Goal: Register for event/course

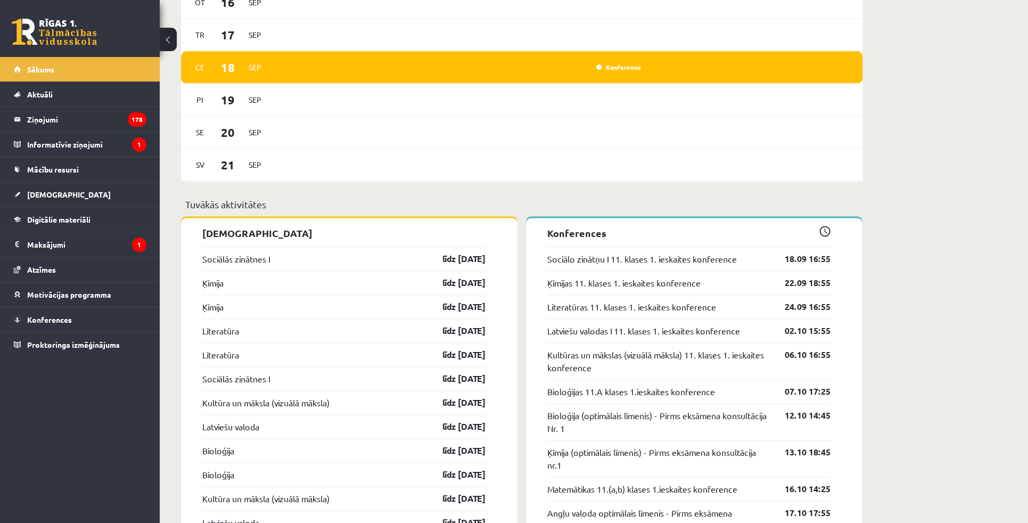
scroll to position [871, 0]
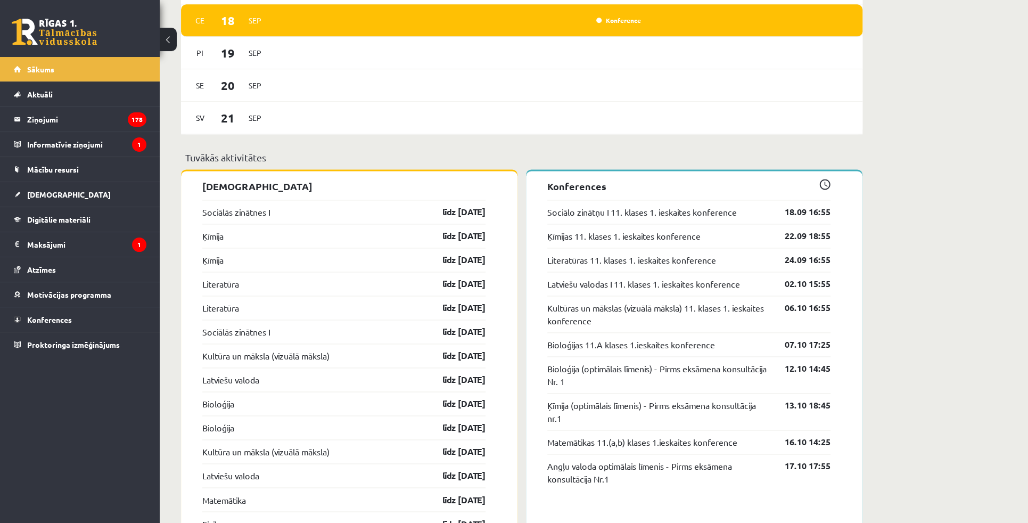
click at [598, 150] on div "(15.09 - 21.09) Pr 15 Sep Ot 16 Sep Tr 17 Sep Ce 18 Sep Konference Pi 19 Sep Se…" at bounding box center [522, 14] width 682 height 272
click at [925, 154] on div "Jauns informatīvs ziņojums! Ieskaites drīkst pildīt TIKAI CAUR DATORU! Sveika, …" at bounding box center [594, 293] width 868 height 2246
click at [882, 137] on div "Jauns informatīvs ziņojums! Ieskaites drīkst pildīt TIKAI CAUR DATORU! Sveika, …" at bounding box center [522, 293] width 724 height 2246
click at [920, 275] on div "Jauns informatīvs ziņojums! Ieskaites drīkst pildīt TIKAI CAUR DATORU! Sveika, …" at bounding box center [594, 293] width 868 height 2246
click at [954, 374] on div "Jauns informatīvs ziņojums! Ieskaites drīkst pildīt TIKAI CAUR DATORU! Sveika, …" at bounding box center [594, 293] width 868 height 2246
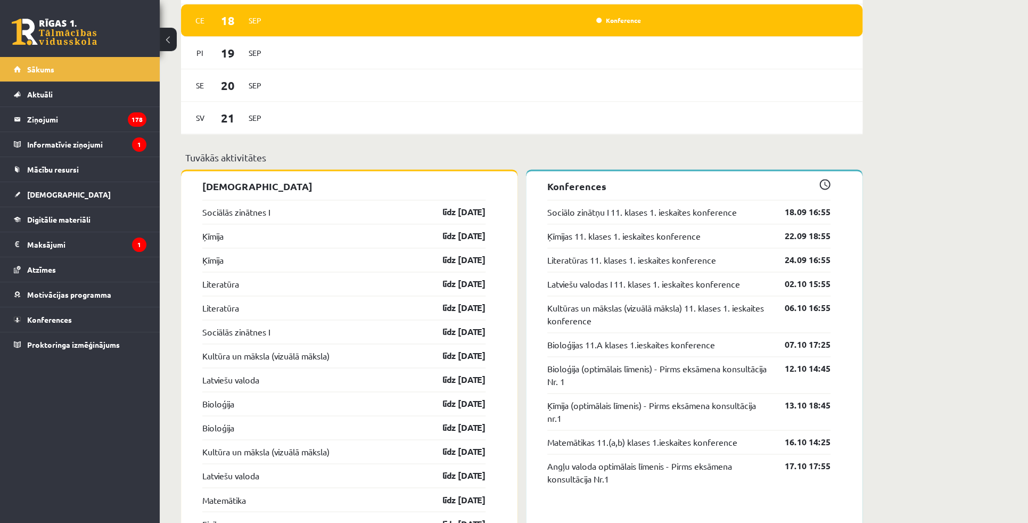
scroll to position [581, 0]
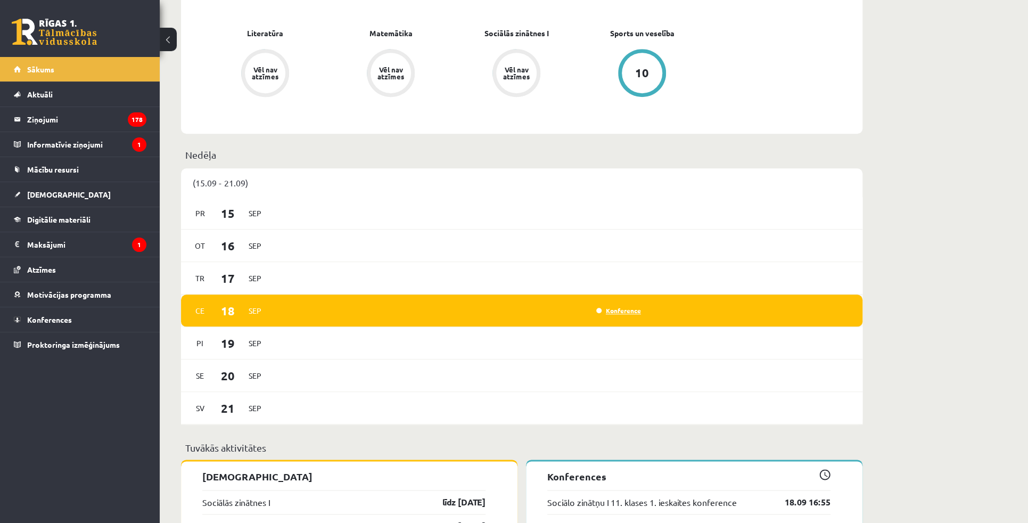
click at [633, 314] on link "Konference" at bounding box center [618, 310] width 45 height 9
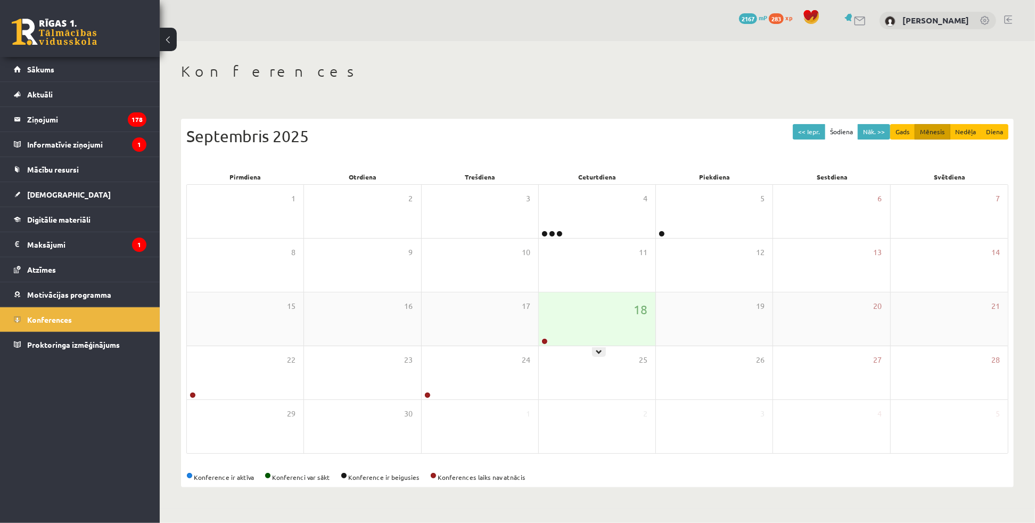
click at [593, 338] on div "18" at bounding box center [597, 318] width 117 height 53
click at [613, 331] on div "18" at bounding box center [597, 318] width 117 height 53
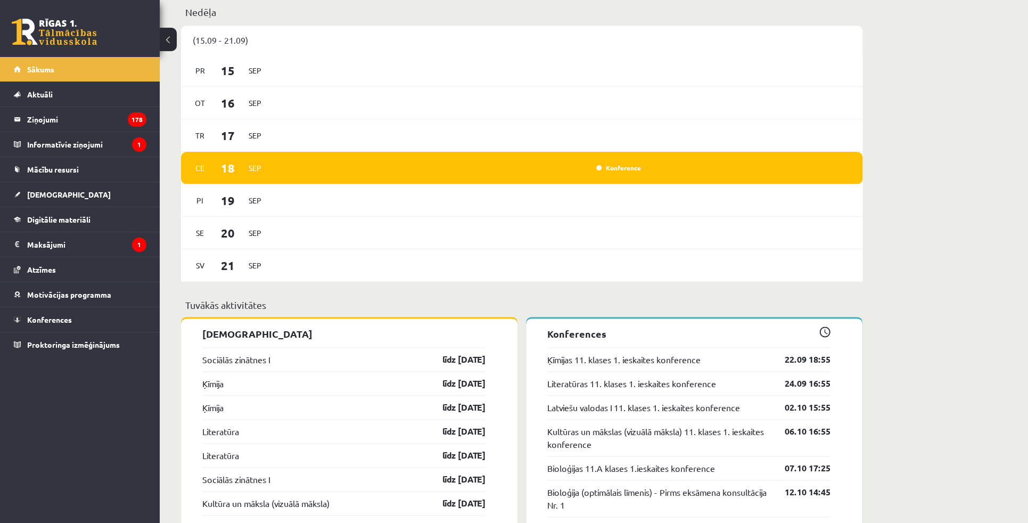
scroll to position [726, 0]
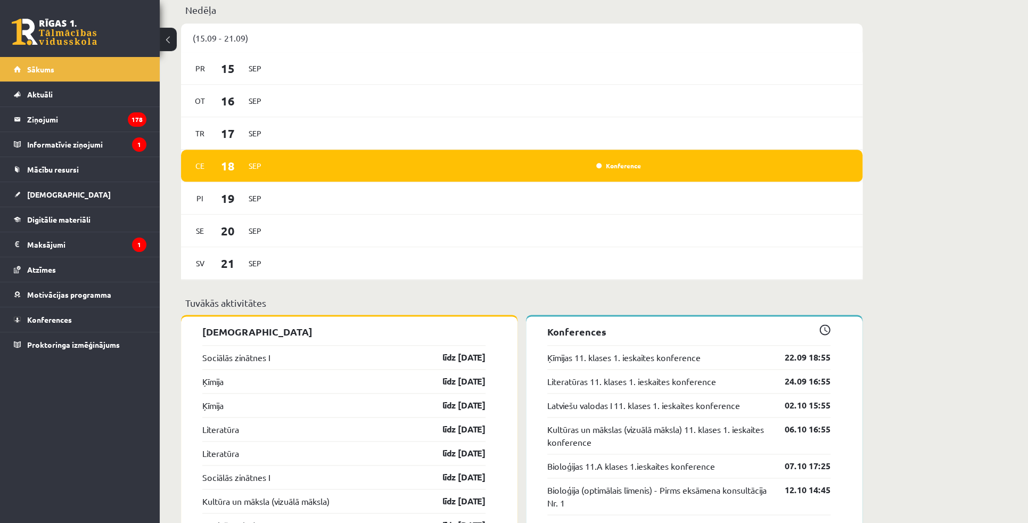
click at [608, 161] on div "Konference" at bounding box center [459, 166] width 371 height 12
click at [613, 166] on link "Konference" at bounding box center [618, 165] width 45 height 9
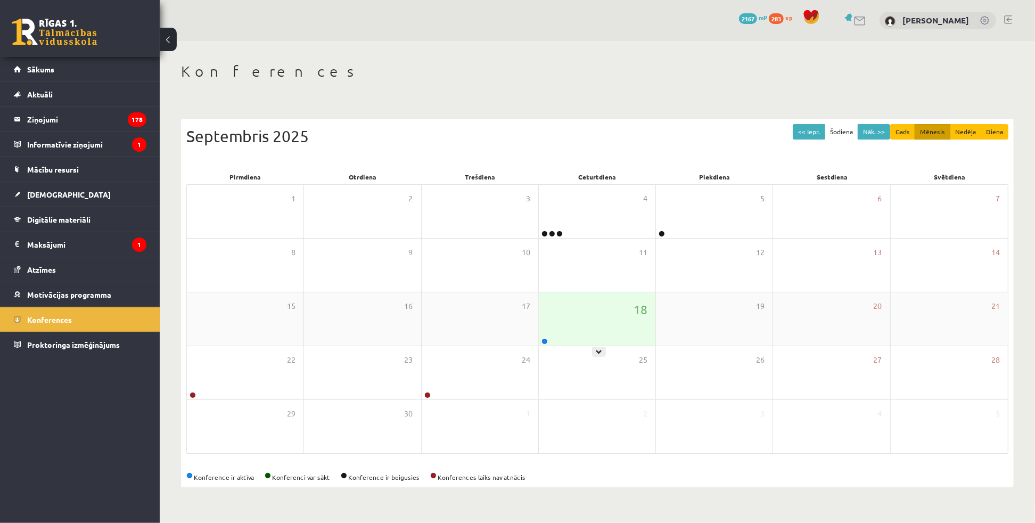
click at [603, 314] on div "18" at bounding box center [597, 318] width 117 height 53
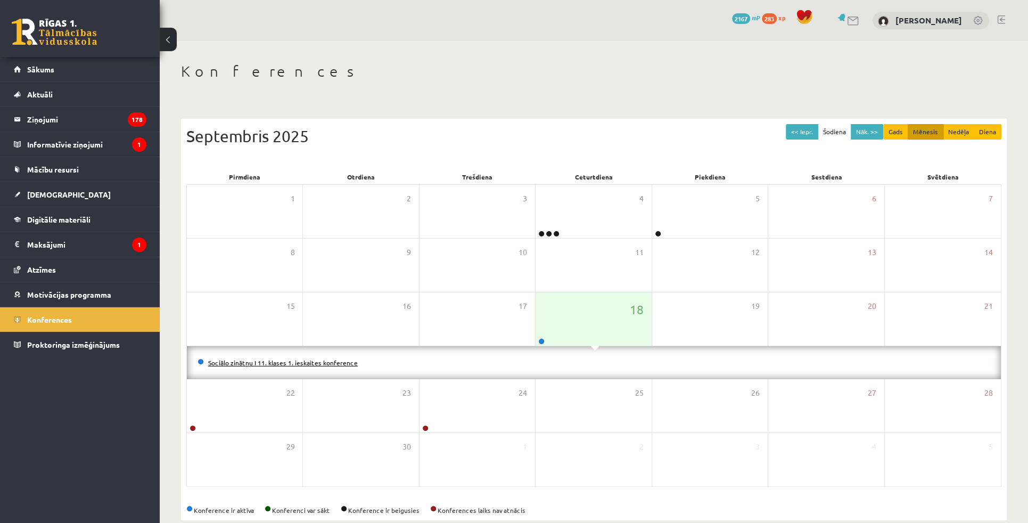
click at [305, 364] on link "Sociālo zinātņu I 11. klases 1. ieskaites konference" at bounding box center [283, 362] width 150 height 9
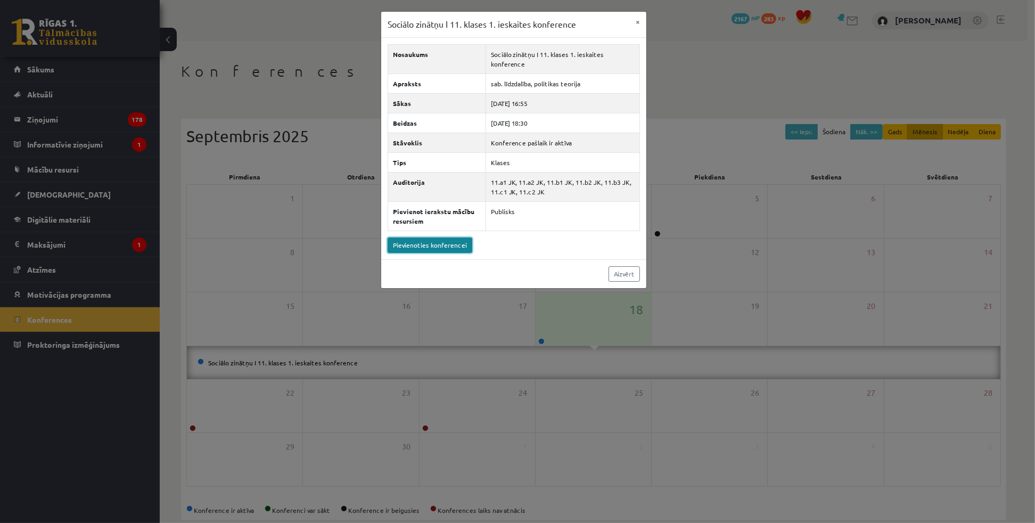
click at [437, 241] on link "Pievienoties konferencei" at bounding box center [430, 244] width 85 height 15
